Goal: Task Accomplishment & Management: Complete application form

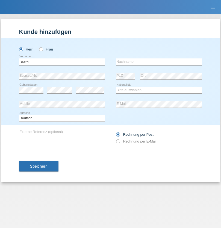
type input "Bastri"
click at [159, 62] on input "text" at bounding box center [159, 62] width 86 height 7
type input "Ajdari"
select select "MK"
select select "C"
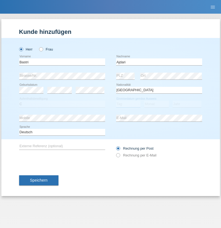
select select "01"
select select "02"
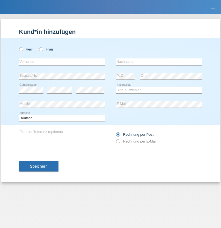
radio input "true"
click at [62, 62] on input "text" at bounding box center [62, 62] width 86 height 7
type input "Redzepi"
click at [159, 62] on input "text" at bounding box center [159, 62] width 86 height 7
type input "Semire"
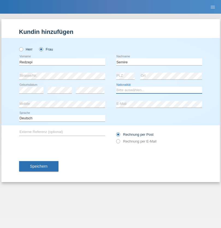
select select "CH"
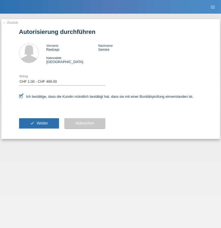
select select "1"
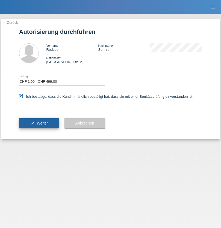
click at [39, 123] on span "Weiter" at bounding box center [42, 123] width 11 height 4
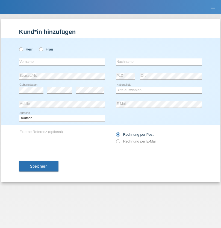
radio input "true"
click at [62, 62] on input "text" at bounding box center [62, 62] width 86 height 7
type input "Beniamino"
click at [159, 62] on input "text" at bounding box center [159, 62] width 86 height 7
type input "Steiner"
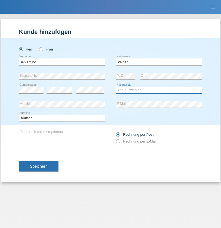
select select "CH"
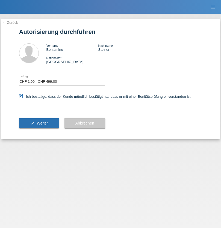
select select "1"
click at [39, 123] on span "Weiter" at bounding box center [42, 123] width 11 height 4
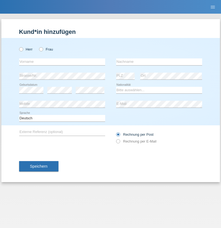
radio input "true"
click at [62, 62] on input "text" at bounding box center [62, 62] width 86 height 7
type input "Rafal"
click at [159, 62] on input "text" at bounding box center [159, 62] width 86 height 7
type input "Lempart"
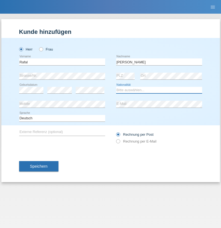
select select "PL"
select select "C"
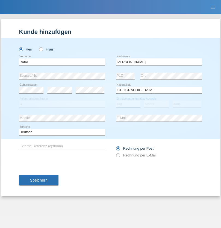
select select "27"
select select "09"
select select "2021"
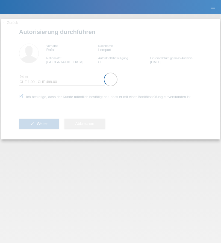
select select "1"
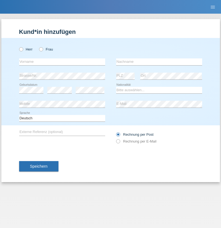
radio input "true"
click at [62, 62] on input "text" at bounding box center [62, 62] width 86 height 7
type input "[PERSON_NAME]"
click at [159, 62] on input "text" at bounding box center [159, 62] width 86 height 7
type input "Zhigolli"
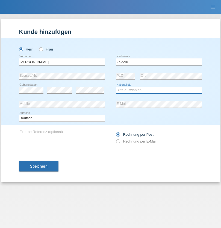
select select "XK"
select select "C"
select select "27"
select select "10"
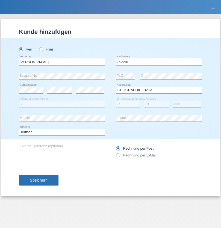
select select "1995"
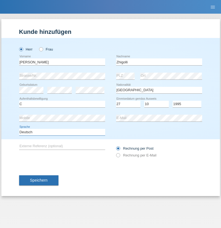
select select "en"
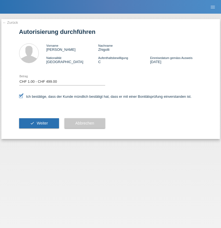
select select "1"
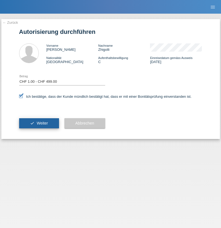
click at [39, 123] on span "Weiter" at bounding box center [42, 123] width 11 height 4
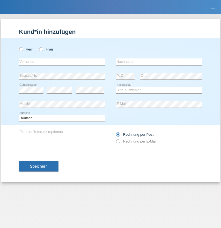
radio input "true"
click at [62, 62] on input "text" at bounding box center [62, 62] width 86 height 7
type input "Hasan"
click at [159, 62] on input "text" at bounding box center [159, 62] width 86 height 7
type input "Zhigolli"
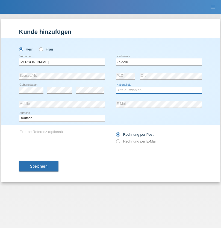
select select "XK"
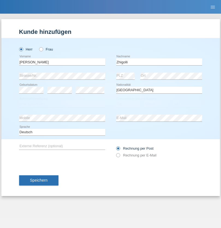
select select "C"
select select "27"
select select "10"
select select "1995"
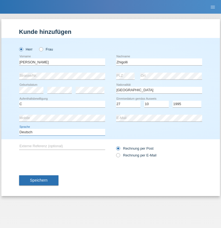
select select "en"
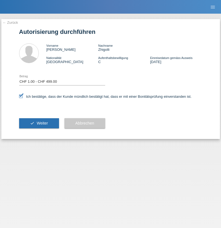
select select "1"
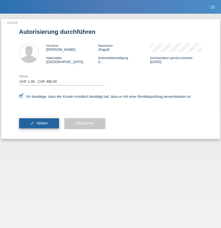
click at [39, 123] on span "Weiter" at bounding box center [42, 123] width 11 height 4
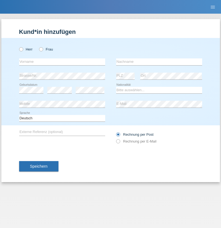
radio input "true"
click at [62, 62] on input "text" at bounding box center [62, 62] width 86 height 7
type input "Naim"
click at [159, 62] on input "text" at bounding box center [159, 62] width 86 height 7
type input "Metaj"
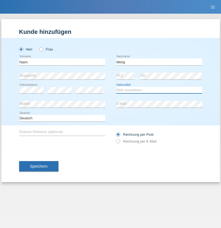
select select "CH"
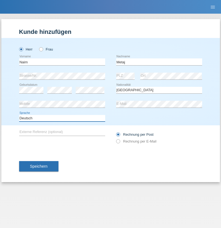
select select "en"
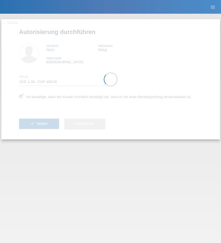
select select "1"
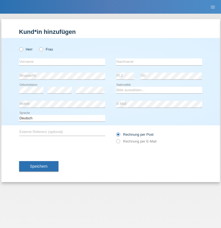
radio input "true"
click at [62, 62] on input "text" at bounding box center [62, 62] width 86 height 7
type input "Beadin"
click at [159, 62] on input "text" at bounding box center [159, 62] width 86 height 7
type input "Haziri"
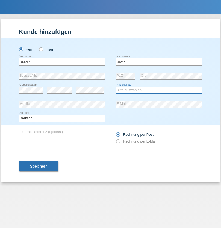
select select "MK"
select select "C"
select select "01"
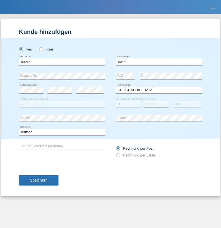
select select "12"
select select "1991"
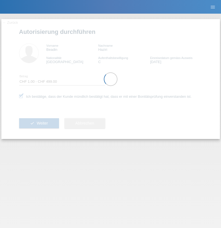
select select "1"
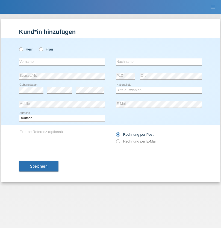
radio input "true"
click at [62, 62] on input "text" at bounding box center [62, 62] width 86 height 7
type input "Bearin"
click at [159, 62] on input "text" at bounding box center [159, 62] width 86 height 7
type input "Haziri"
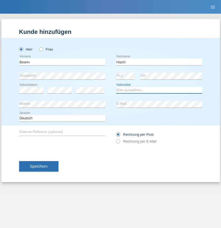
select select "MK"
select select "C"
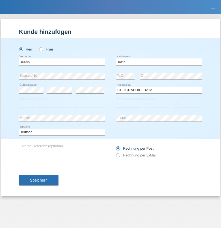
select select "02"
select select "12"
select select "1991"
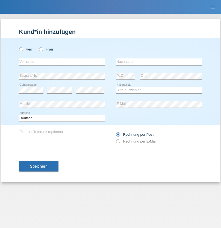
radio input "true"
click at [62, 62] on input "text" at bounding box center [62, 62] width 86 height 7
type input "Luca"
click at [159, 62] on input "text" at bounding box center [159, 62] width 86 height 7
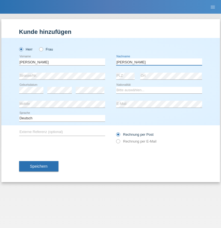
type input "Meier"
select select "CH"
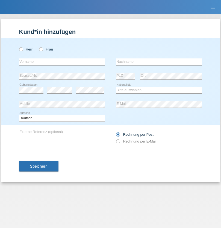
radio input "true"
click at [62, 62] on input "text" at bounding box center [62, 62] width 86 height 7
type input "Alban"
click at [159, 62] on input "text" at bounding box center [159, 62] width 86 height 7
type input "Selmonaj"
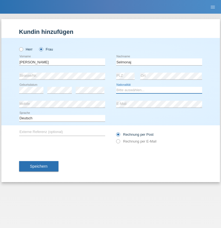
select select "CH"
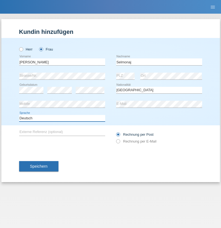
select select "en"
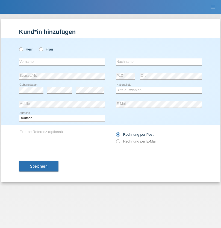
radio input "true"
click at [62, 62] on input "text" at bounding box center [62, 62] width 86 height 7
type input "Jens"
click at [159, 62] on input "text" at bounding box center [159, 62] width 86 height 7
type input "Mehlhorn"
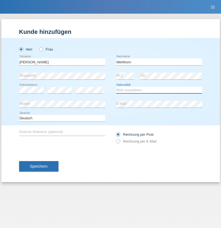
select select "CH"
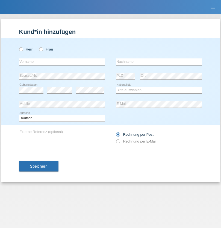
radio input "true"
click at [62, 62] on input "text" at bounding box center [62, 62] width 86 height 7
type input "[PERSON_NAME]"
click at [159, 62] on input "text" at bounding box center [159, 62] width 86 height 7
type input "Papuc"
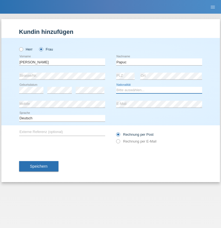
select select "RO"
select select "C"
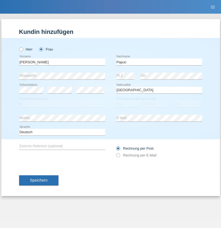
select select "30"
select select "07"
select select "2019"
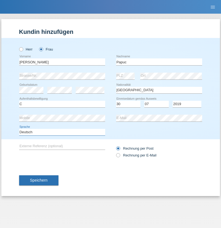
select select "en"
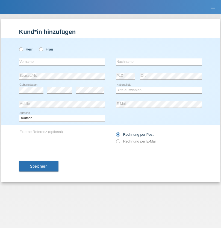
radio input "true"
click at [62, 62] on input "text" at bounding box center [62, 62] width 86 height 7
type input "Dikbaş"
click at [159, 62] on input "text" at bounding box center [159, 62] width 86 height 7
type input "Nuray"
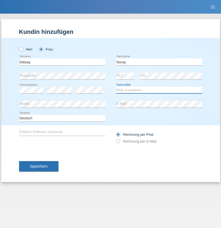
select select "TR"
select select "C"
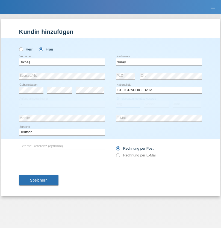
select select "09"
select select "11"
select select "1994"
